Goal: Task Accomplishment & Management: Use online tool/utility

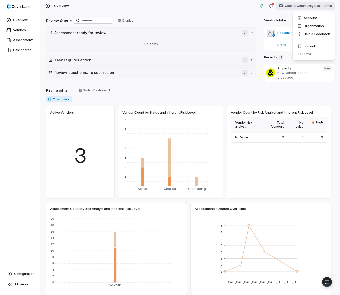
click at [300, 7] on html "Overview Vendors Assessments Dashboards Configuration Minimize Overview Coastal…" at bounding box center [170, 147] width 340 height 295
click at [317, 48] on div "Log out" at bounding box center [313, 46] width 38 height 8
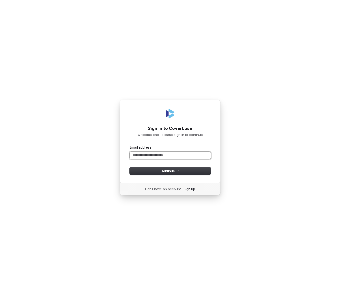
type input "*"
type input "**********"
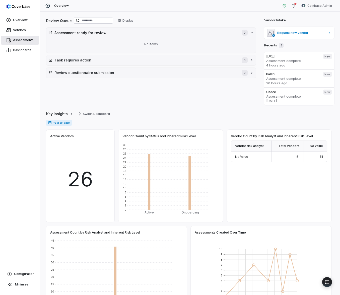
click at [16, 41] on span "Assessments" at bounding box center [23, 40] width 21 height 4
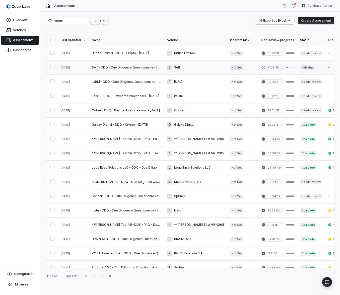
click at [122, 70] on link at bounding box center [126, 67] width 75 height 14
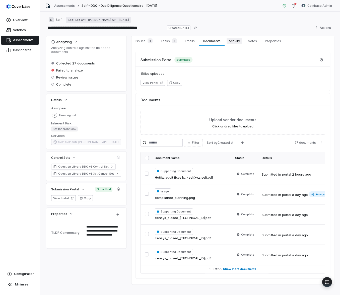
click at [232, 44] on span "Activity" at bounding box center [233, 41] width 15 height 7
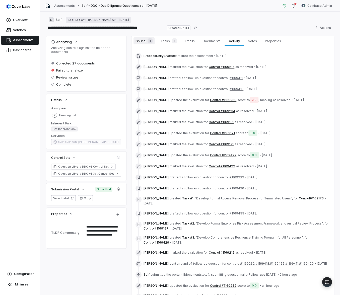
click at [138, 42] on span "Issues 4" at bounding box center [143, 40] width 21 height 7
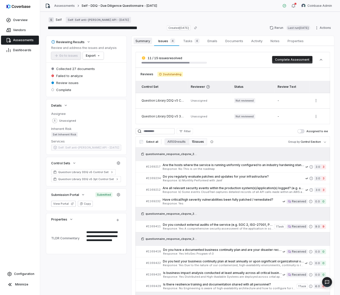
click at [147, 41] on span "Summary" at bounding box center [142, 41] width 19 height 7
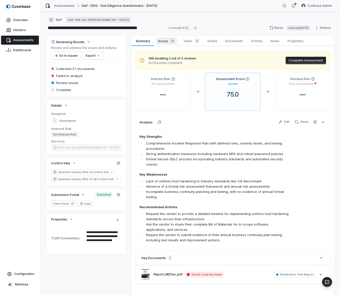
click at [161, 41] on span "Issues 4" at bounding box center [166, 40] width 21 height 7
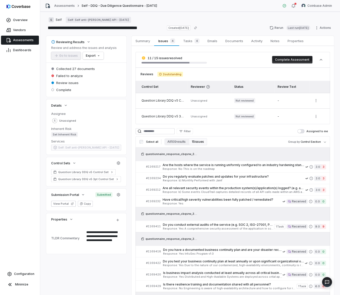
type textarea "*"
